Goal: Find specific page/section: Find specific page/section

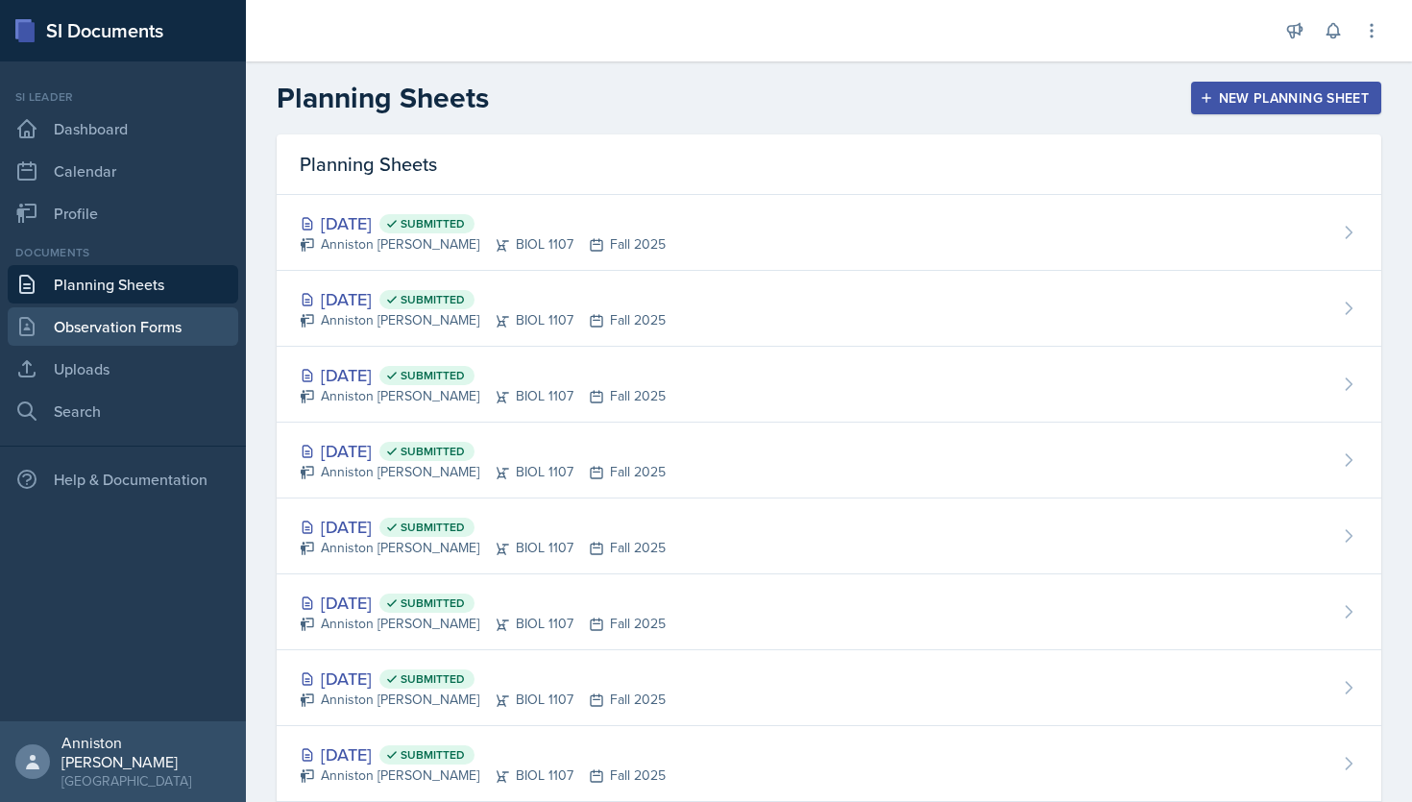
click at [208, 311] on link "Observation Forms" at bounding box center [123, 326] width 231 height 38
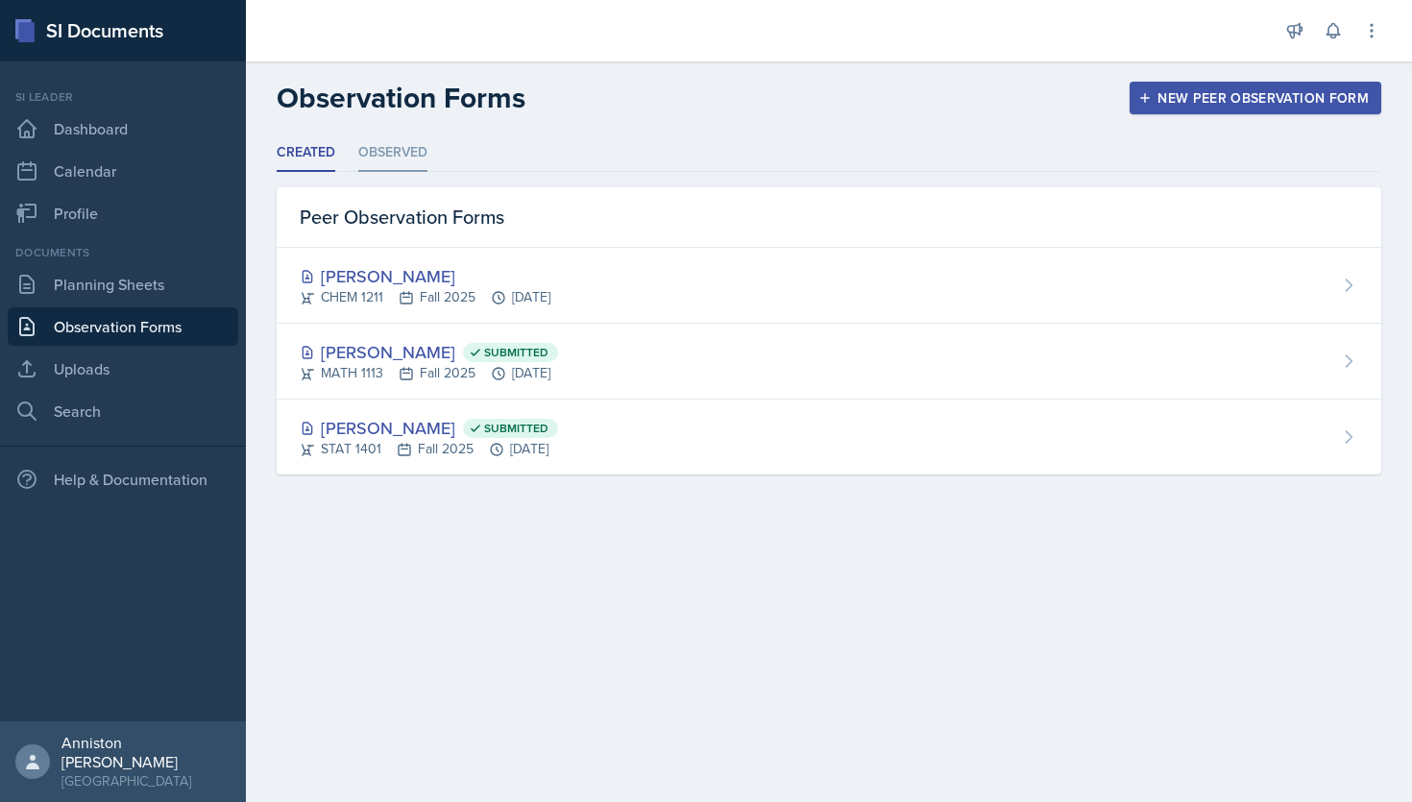
click at [397, 149] on li "Observed" at bounding box center [392, 152] width 69 height 37
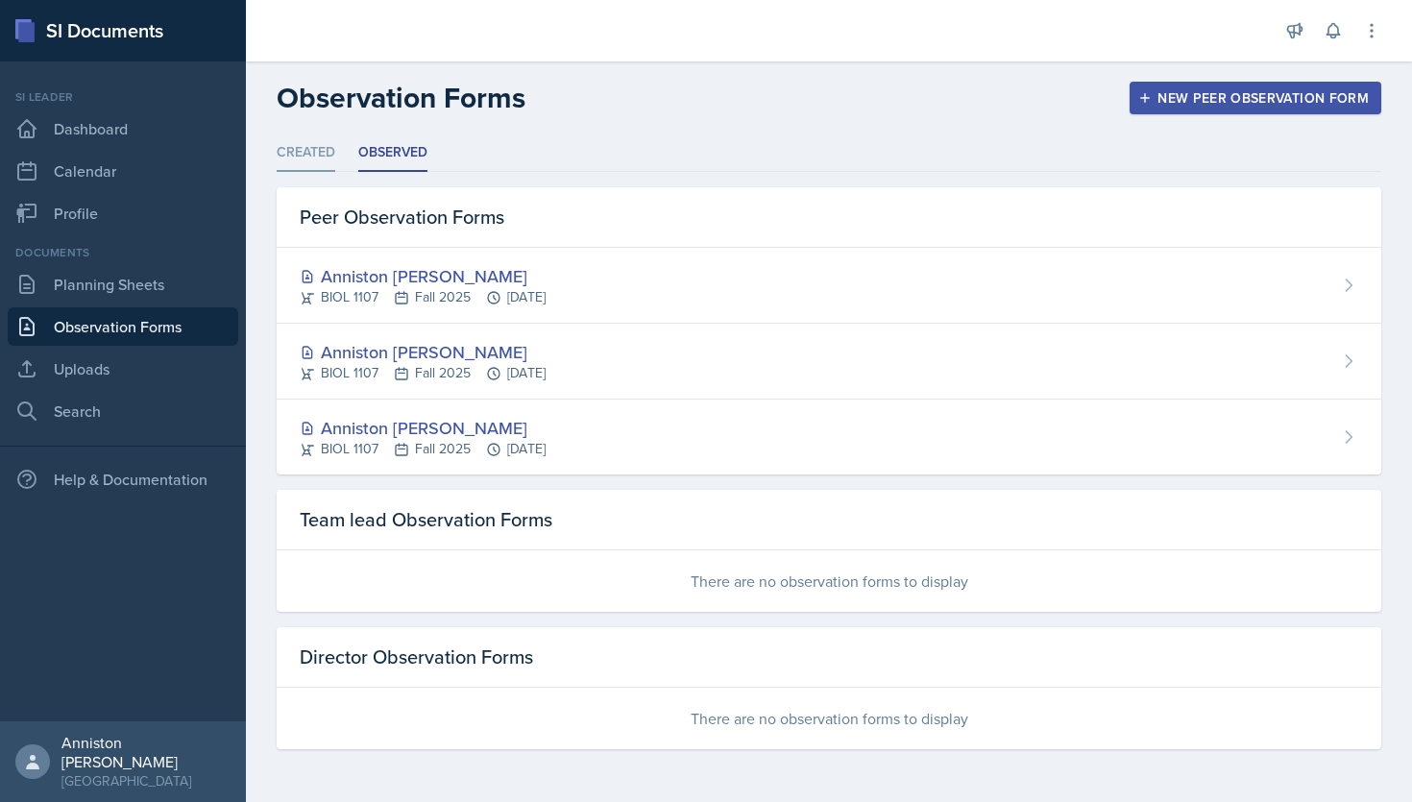
click at [292, 148] on li "Created" at bounding box center [306, 152] width 59 height 37
